Goal: Navigation & Orientation: Find specific page/section

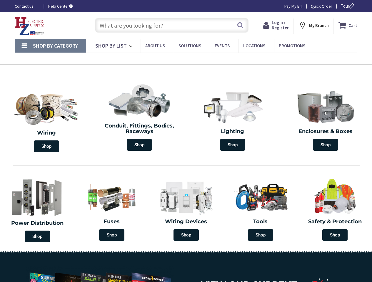
type input "[PERSON_NAME][GEOGRAPHIC_DATA], [STREET_ADDRESS]"
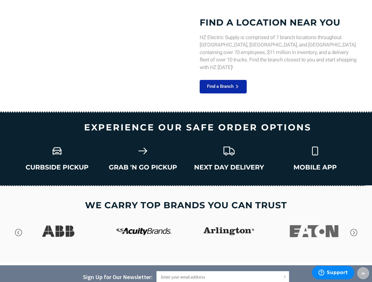
scroll to position [872, 0]
